Goal: Task Accomplishment & Management: Use online tool/utility

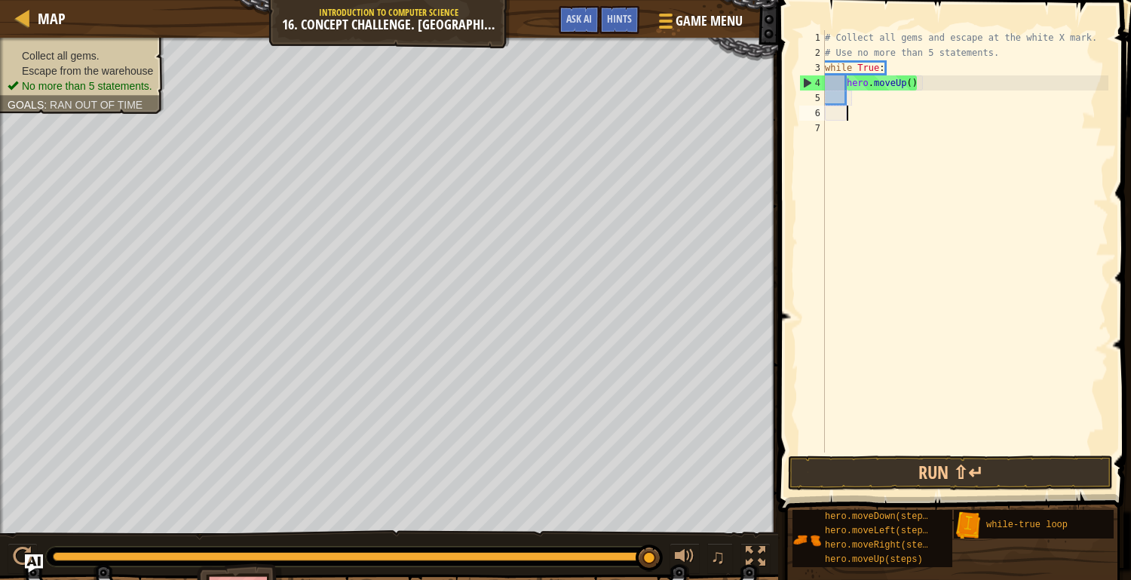
scroll to position [6, 0]
click at [912, 81] on div "# Collect all gems and escape at the white X mark. # Use no more than 5 stateme…" at bounding box center [965, 256] width 286 height 452
type textarea "hero.moveUp(2)"
click at [862, 97] on div "# Collect all gems and escape at the white X mark. # Use no more than 5 stateme…" at bounding box center [965, 256] width 286 height 452
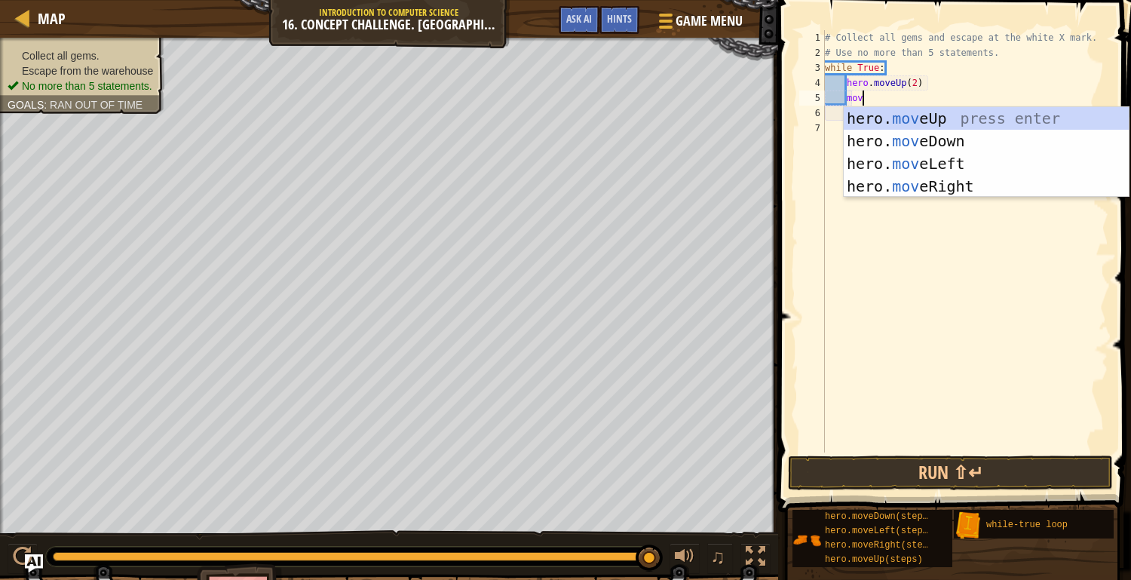
scroll to position [7, 2]
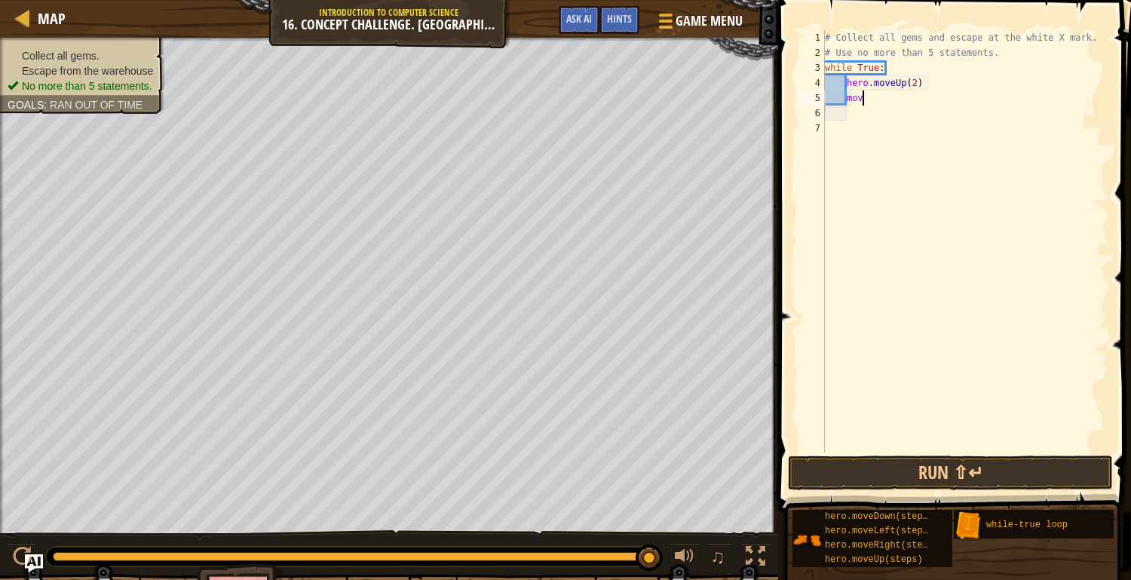
type textarea "move"
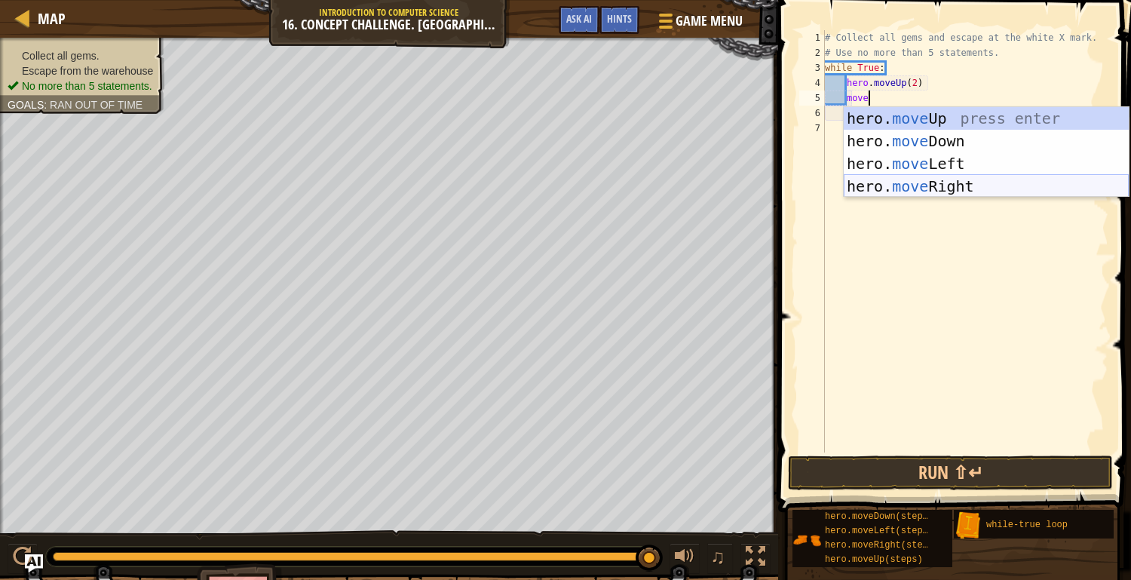
click at [885, 181] on div "hero. move Up press enter hero. move Down press enter hero. move Left press ent…" at bounding box center [986, 175] width 285 height 136
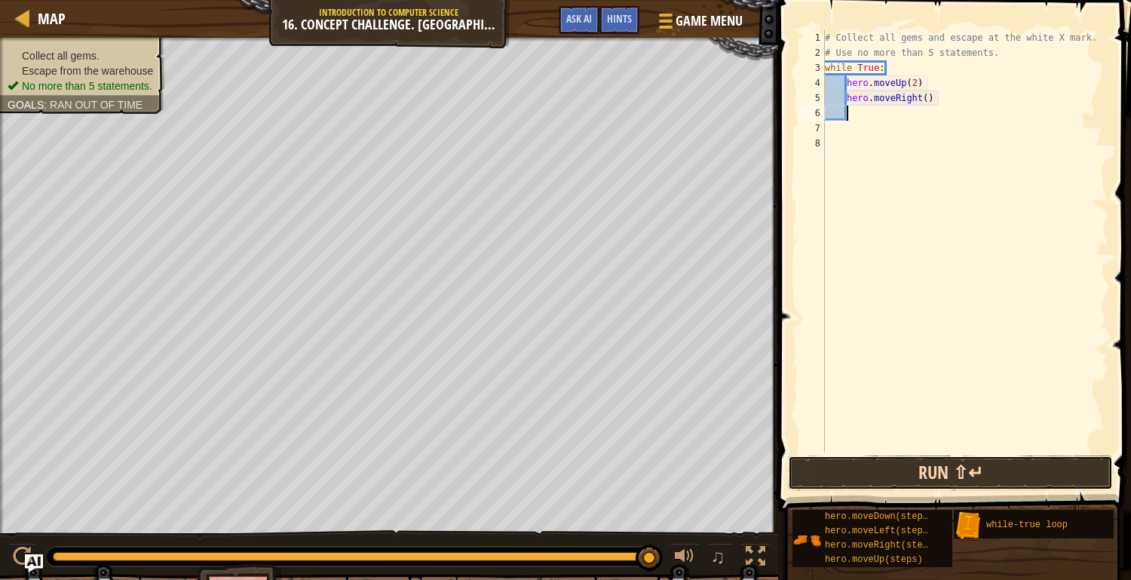
click at [894, 478] on button "Run ⇧↵" at bounding box center [950, 472] width 325 height 35
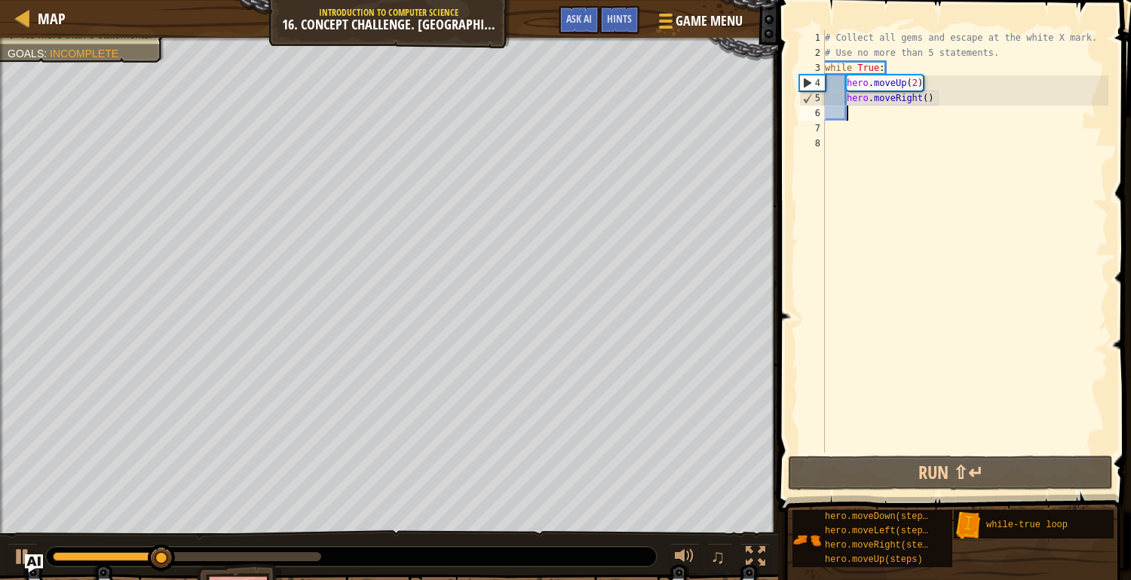
click at [941, 84] on div "# Collect all gems and escape at the white X mark. # Use no more than 5 stateme…" at bounding box center [965, 256] width 286 height 452
click at [934, 97] on div "# Collect all gems and escape at the white X mark. # Use no more than 5 stateme…" at bounding box center [965, 256] width 286 height 452
click at [941, 97] on div "# Collect all gems and escape at the white X mark. # Use no more than 5 stateme…" at bounding box center [965, 256] width 286 height 452
click at [944, 96] on div "# Collect all gems and escape at the white X mark. # Use no more than 5 stateme…" at bounding box center [965, 256] width 286 height 452
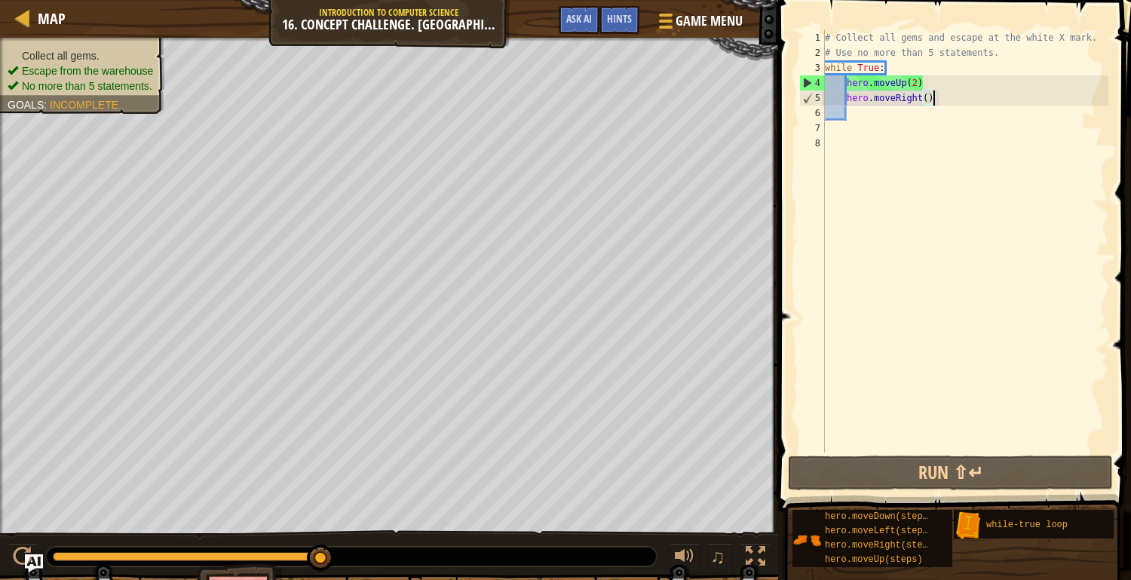
click at [916, 85] on div "# Collect all gems and escape at the white X mark. # Use no more than 5 stateme…" at bounding box center [965, 256] width 286 height 452
type textarea "hero.moveUp()"
